Goal: Information Seeking & Learning: Understand process/instructions

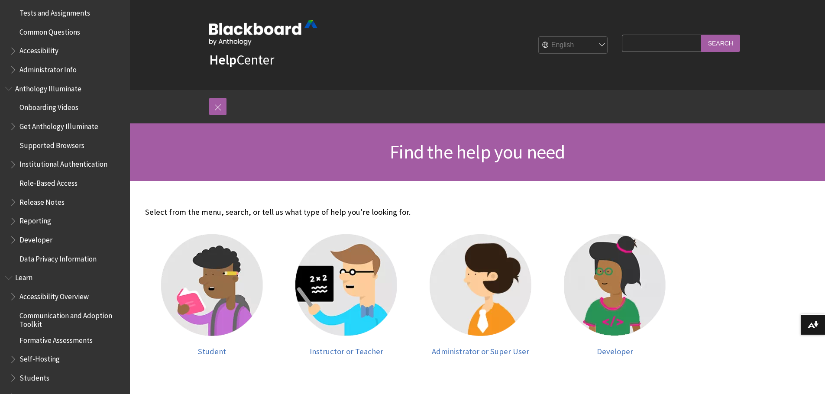
scroll to position [520, 0]
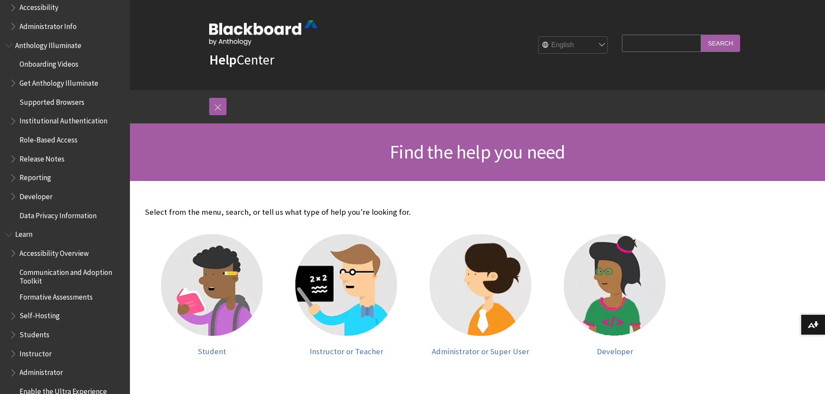
click at [12, 234] on span "Book outline for Blackboard Learn Help" at bounding box center [9, 232] width 9 height 11
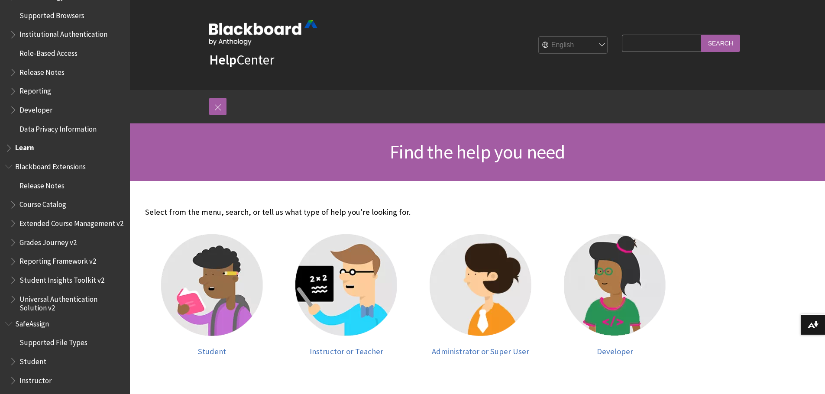
scroll to position [635, 0]
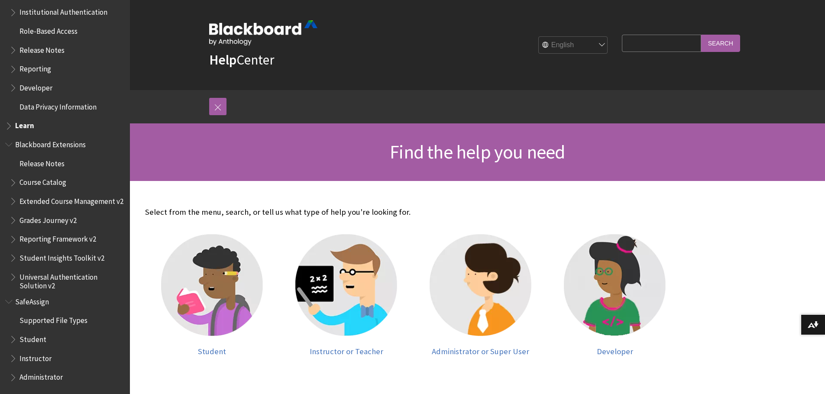
click at [10, 119] on span "Book outline for Blackboard Learn Help" at bounding box center [9, 124] width 9 height 11
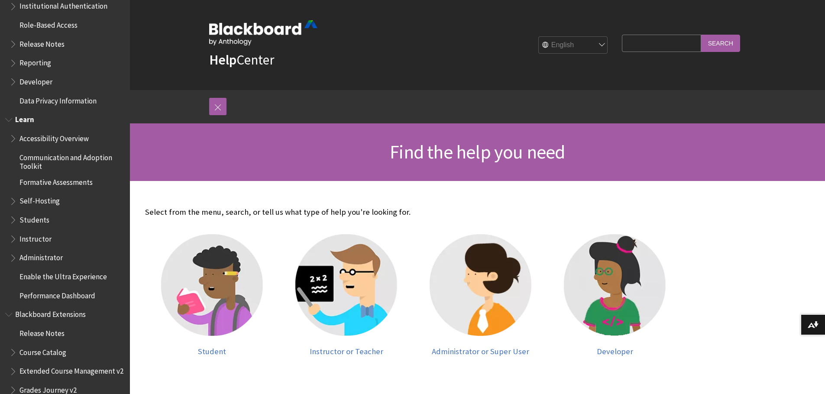
click at [14, 240] on span "Book outline for Blackboard Learn Help" at bounding box center [14, 237] width 9 height 11
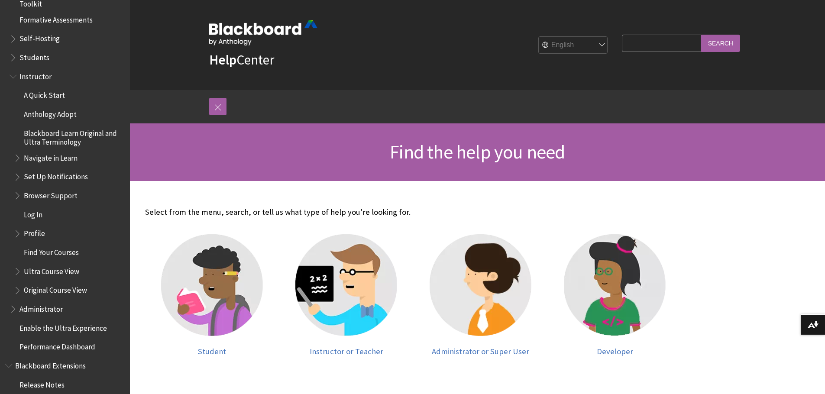
scroll to position [808, 0]
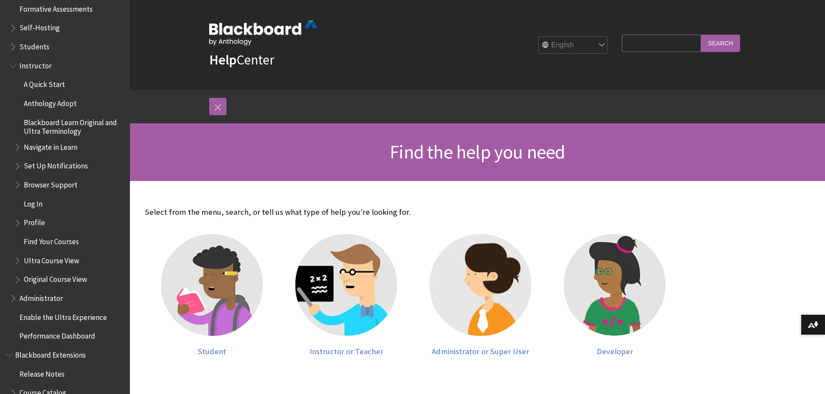
click at [16, 261] on span "Book outline for Blackboard Learn Help" at bounding box center [18, 258] width 9 height 11
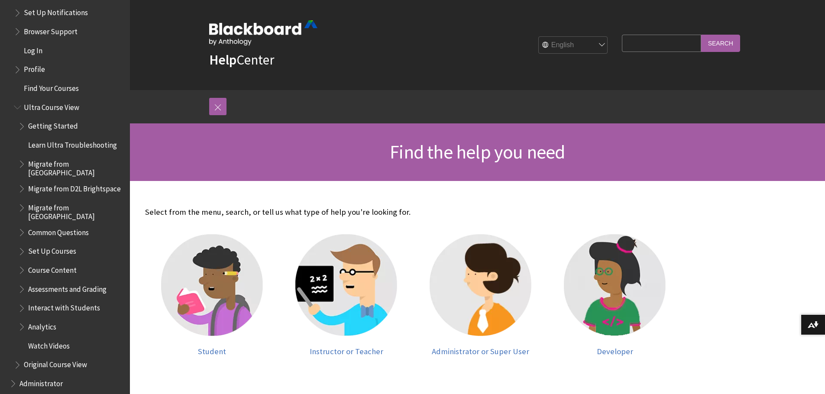
scroll to position [981, 0]
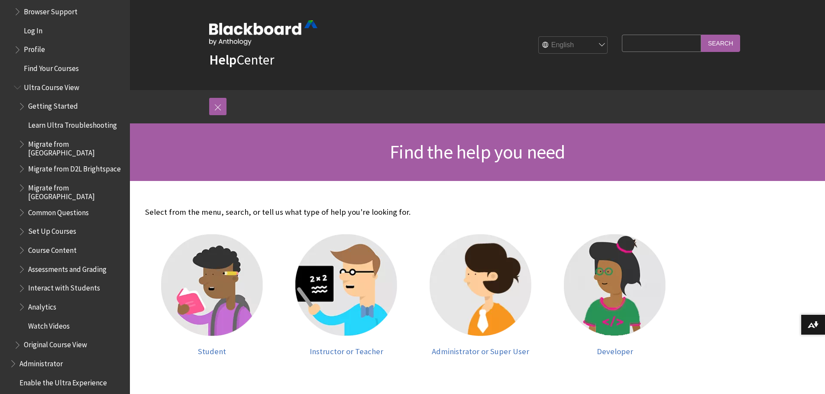
click at [51, 264] on span "Assessments and Grading" at bounding box center [67, 268] width 78 height 12
click at [21, 262] on span "Book outline for Blackboard Learn Help" at bounding box center [22, 267] width 9 height 11
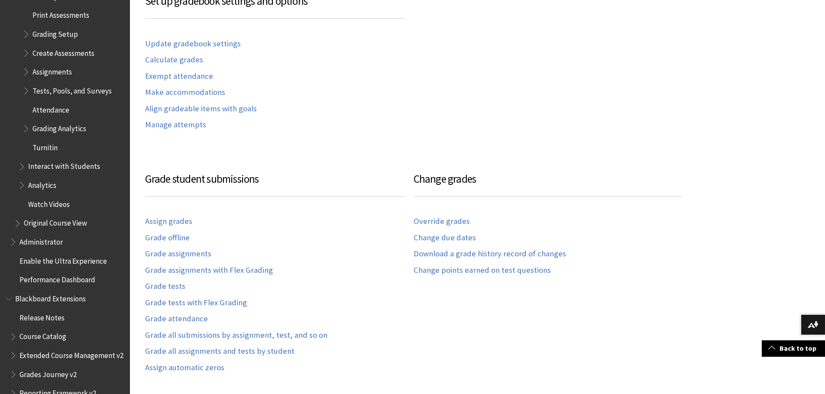
scroll to position [693, 0]
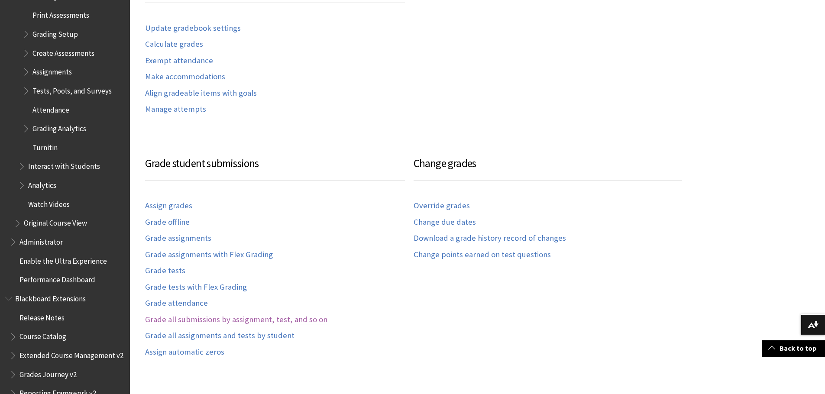
click at [215, 321] on link "Grade all submissions by assignment, test, and so on" at bounding box center [236, 320] width 182 height 10
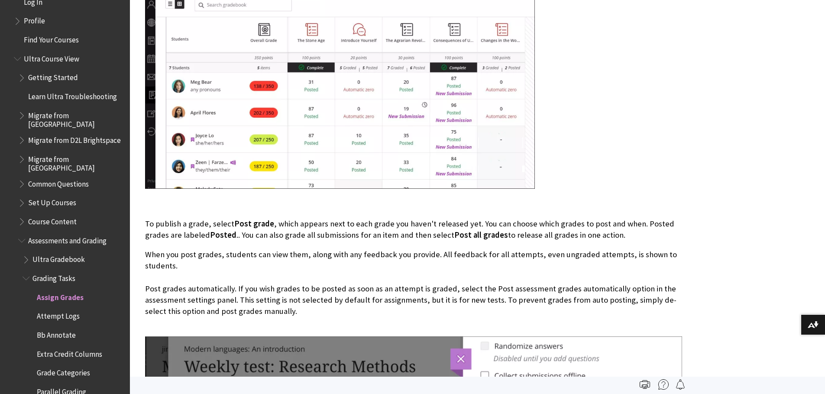
scroll to position [978, 0]
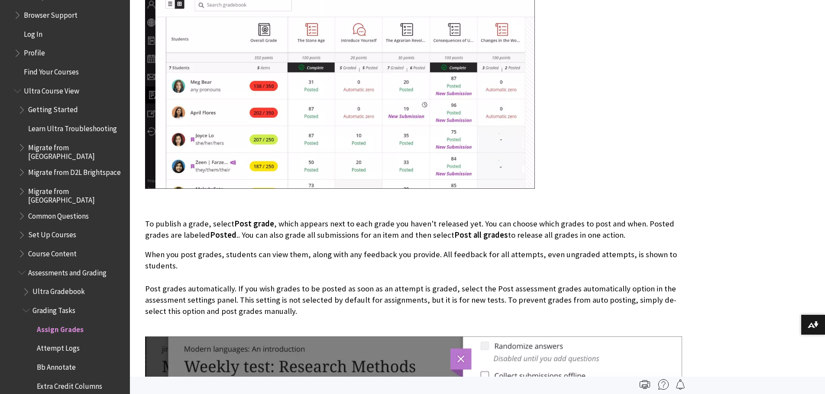
click at [31, 287] on span "Book outline for Blackboard Learn Help" at bounding box center [27, 290] width 9 height 11
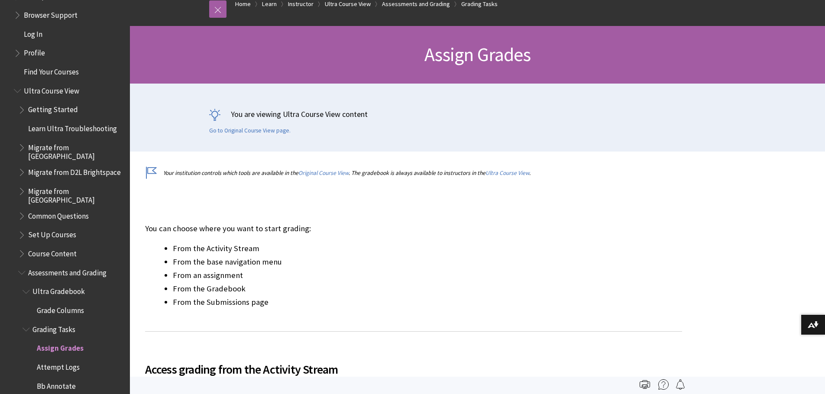
scroll to position [0, 0]
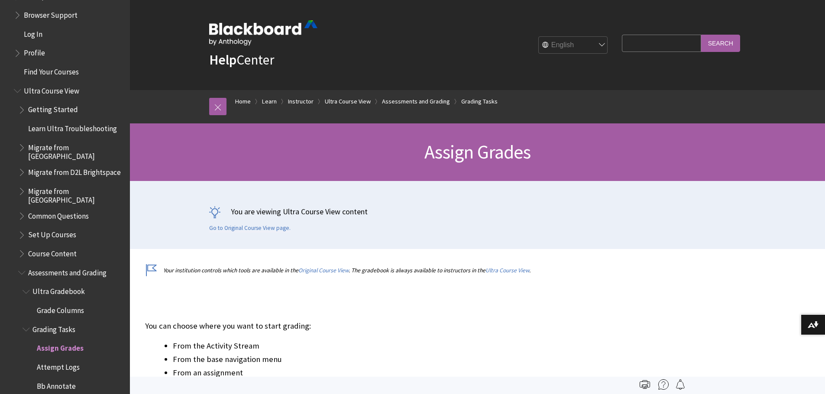
click at [642, 44] on input "Search Query" at bounding box center [661, 43] width 79 height 17
type input "group aSSIGNMENT"
click at [702, 35] on input "Search" at bounding box center [721, 43] width 39 height 17
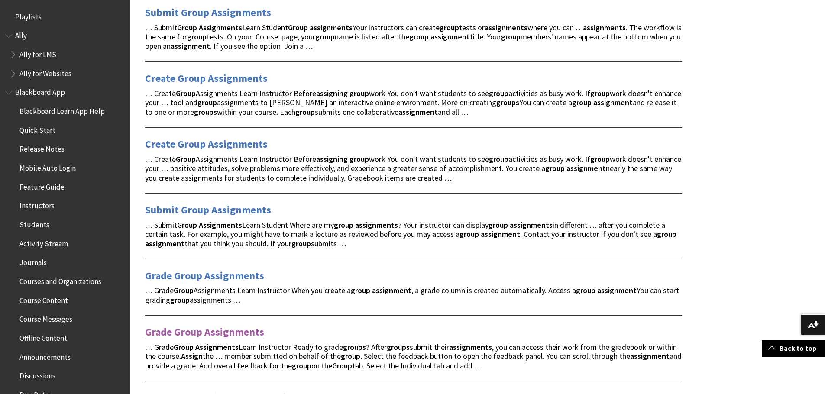
scroll to position [217, 0]
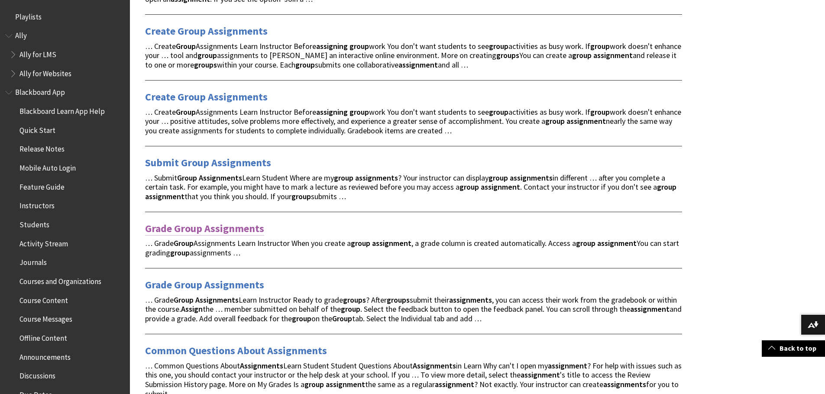
click at [181, 231] on link "Grade Group Assignments" at bounding box center [204, 229] width 119 height 14
click at [193, 99] on link "Create Group Assignments" at bounding box center [206, 97] width 123 height 14
click at [214, 289] on link "Grade Group Assignments" at bounding box center [204, 285] width 119 height 14
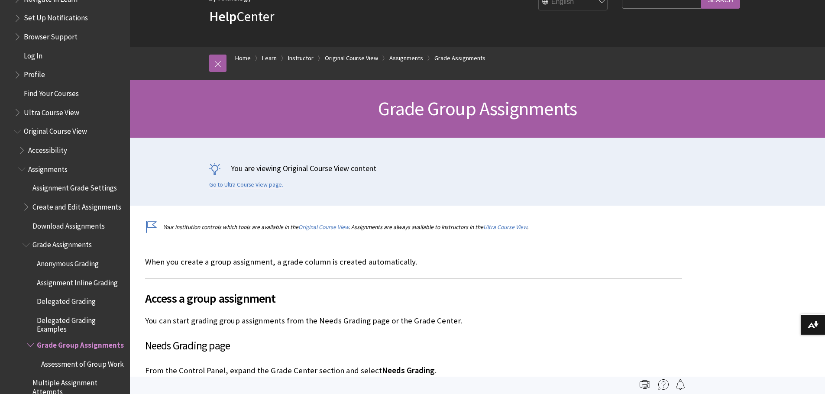
scroll to position [941, 0]
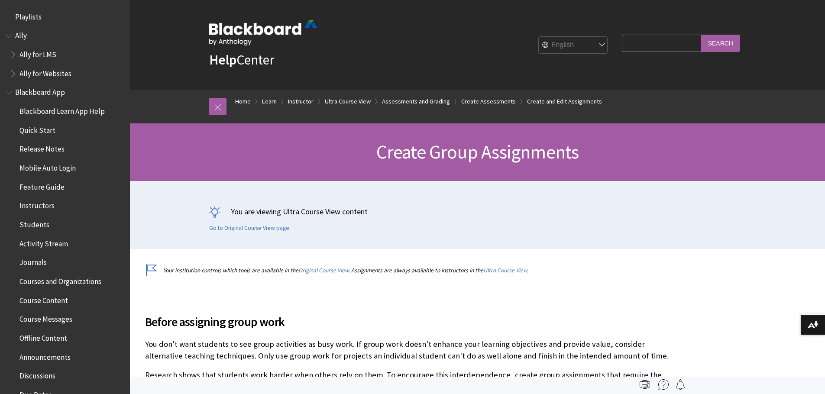
scroll to position [1420, 0]
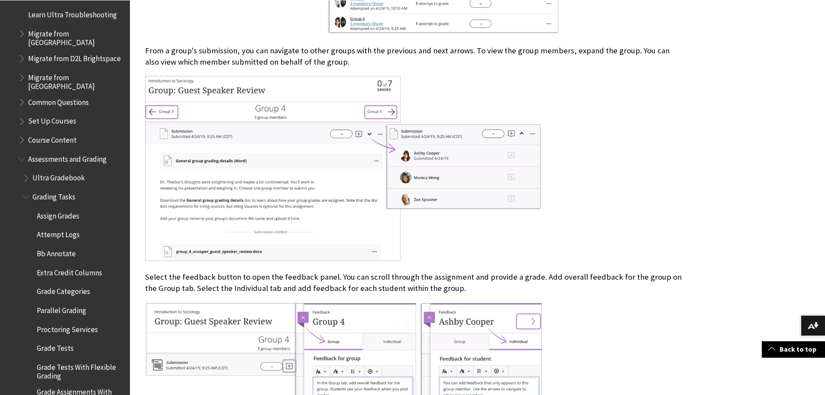
scroll to position [607, 0]
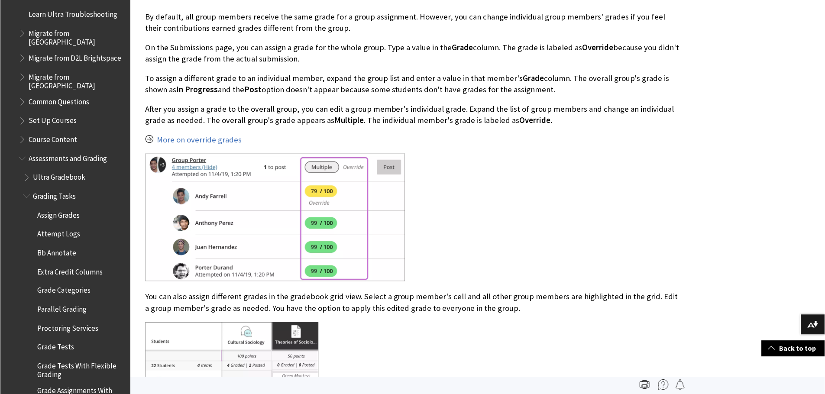
scroll to position [1560, 0]
